Goal: Task Accomplishment & Management: Manage account settings

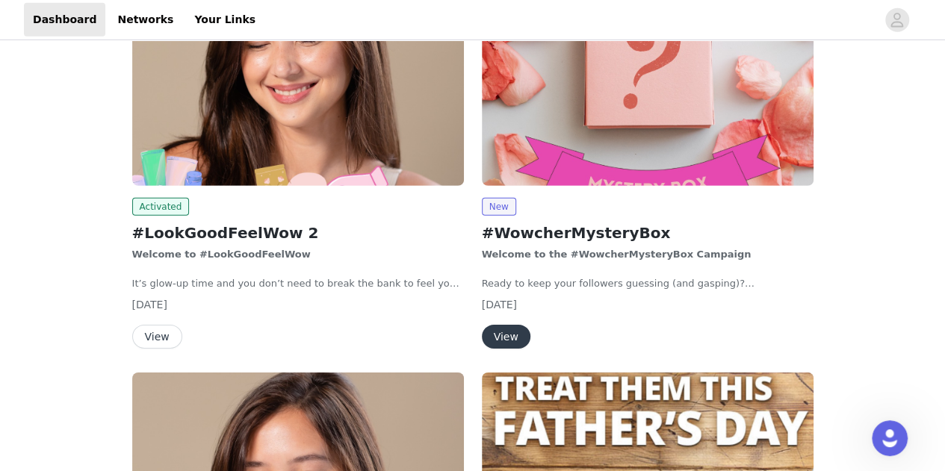
scroll to position [5152, 0]
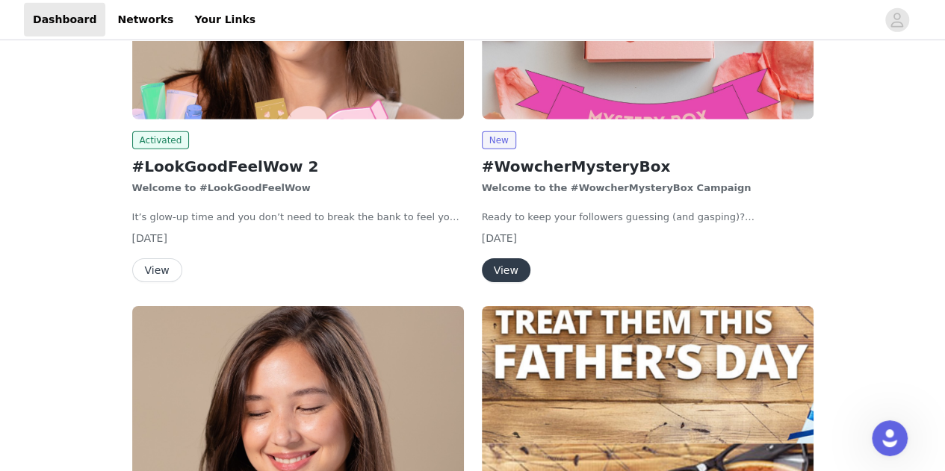
click at [153, 255] on div "Activated #LookGoodFeelWow 2 Welcome to #LookGoodFeelWow It’s glow-up time and …" at bounding box center [298, 206] width 332 height 151
click at [154, 262] on button "View" at bounding box center [157, 270] width 50 height 24
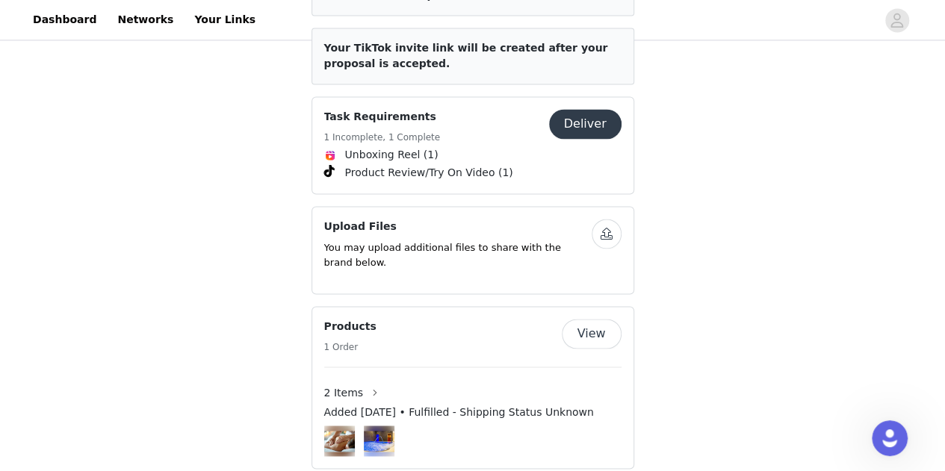
scroll to position [1195, 0]
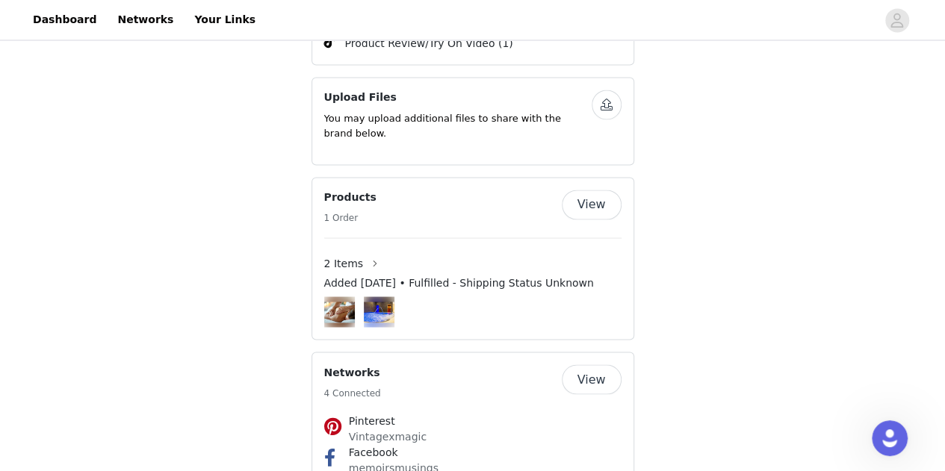
click at [336, 302] on img at bounding box center [339, 312] width 31 height 20
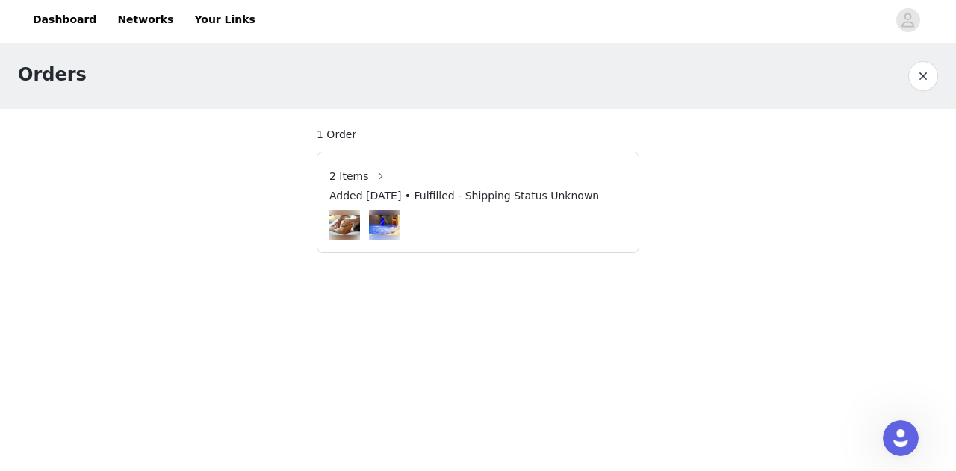
click at [384, 223] on img at bounding box center [384, 225] width 31 height 20
drag, startPoint x: 351, startPoint y: 224, endPoint x: 351, endPoint y: 210, distance: 14.2
click at [351, 225] on img at bounding box center [344, 225] width 31 height 20
click at [357, 181] on span "2 Items" at bounding box center [349, 177] width 40 height 16
click at [374, 175] on button "button" at bounding box center [381, 176] width 24 height 24
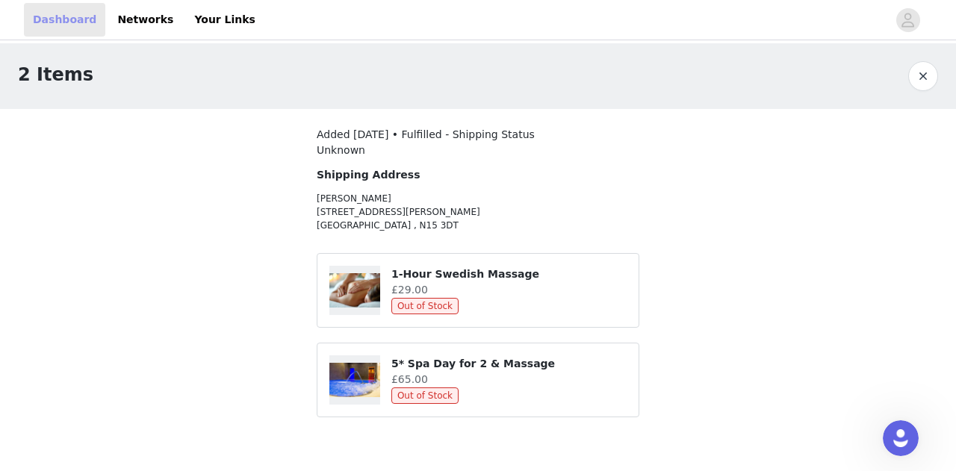
click at [66, 16] on link "Dashboard" at bounding box center [64, 20] width 81 height 34
